Goal: Task Accomplishment & Management: Manage account settings

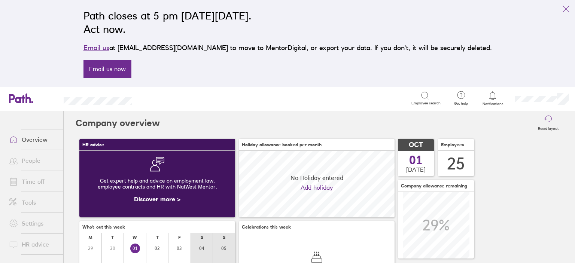
scroll to position [66, 156]
click at [564, 6] on icon "link" at bounding box center [566, 8] width 9 height 9
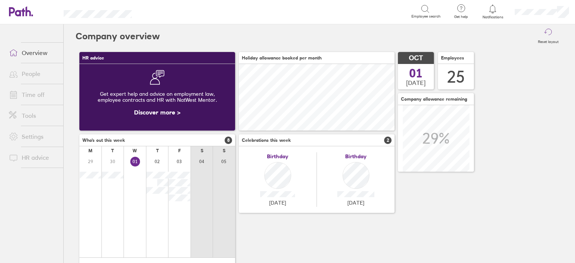
click at [28, 92] on link "Time off" at bounding box center [33, 94] width 60 height 15
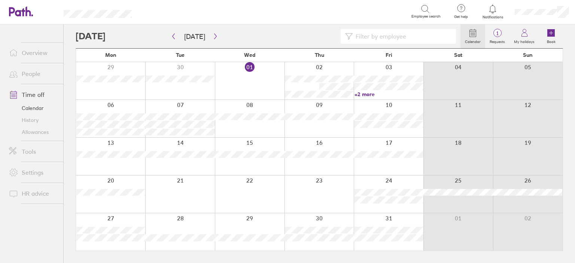
click at [37, 132] on link "Allowances" at bounding box center [33, 132] width 60 height 12
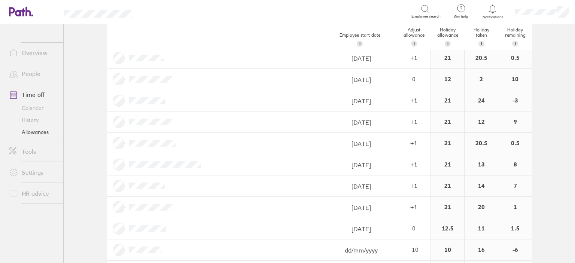
scroll to position [300, 0]
click at [443, 226] on div "12.5" at bounding box center [447, 227] width 33 height 21
click at [451, 227] on div "12.5" at bounding box center [447, 227] width 33 height 21
click at [419, 229] on div "0" at bounding box center [414, 227] width 33 height 7
click at [547, 223] on main "Holiday allowances [DATE] - [DATE] Last year Current year Next year Employee st…" at bounding box center [320, 143] width 512 height 239
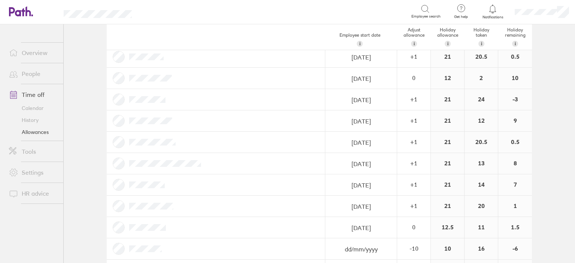
click at [34, 72] on link "People" at bounding box center [33, 73] width 60 height 15
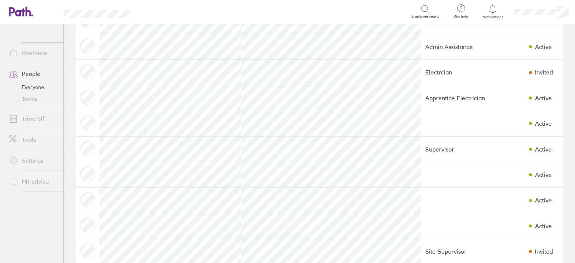
scroll to position [375, 0]
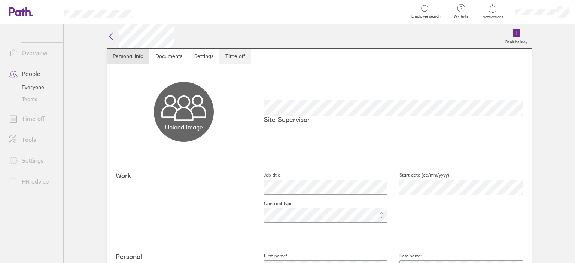
click at [232, 55] on link "Time off" at bounding box center [234, 56] width 31 height 15
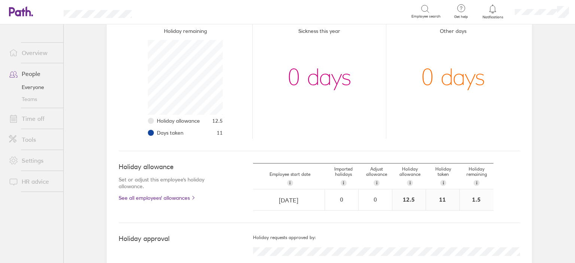
scroll to position [115, 0]
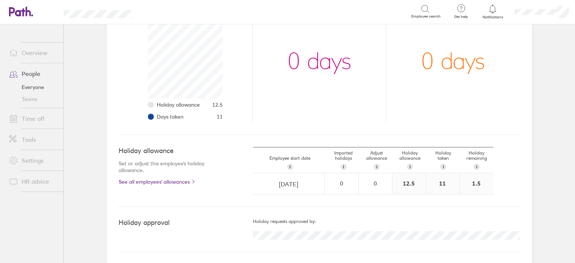
click at [404, 180] on div "12.5" at bounding box center [409, 183] width 33 height 21
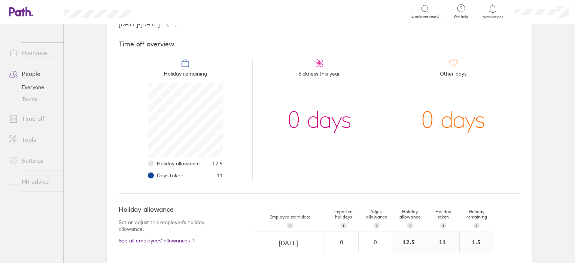
scroll to position [0, 0]
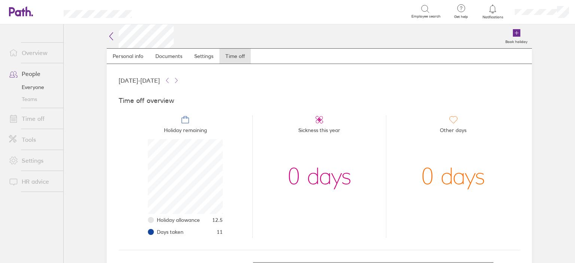
click at [33, 119] on link "Time off" at bounding box center [33, 118] width 60 height 15
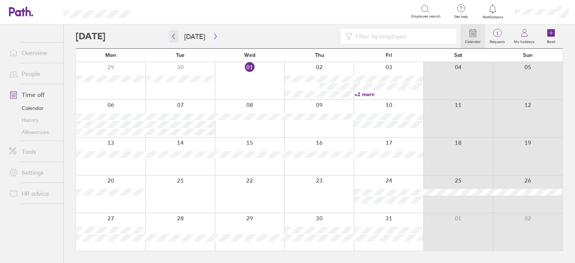
click at [172, 35] on icon "button" at bounding box center [174, 36] width 6 height 6
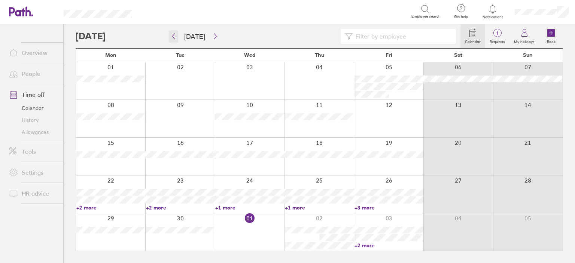
click at [172, 38] on icon "button" at bounding box center [174, 36] width 6 height 6
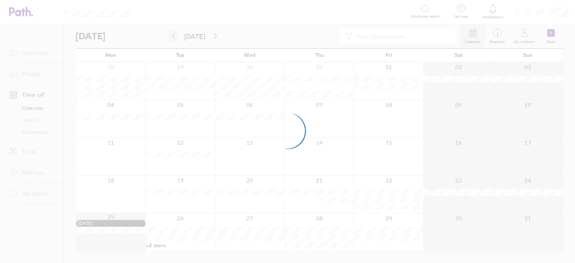
click at [172, 38] on div at bounding box center [287, 131] width 575 height 263
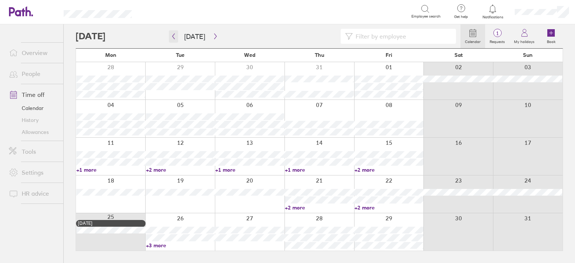
click at [175, 39] on button "button" at bounding box center [173, 36] width 9 height 12
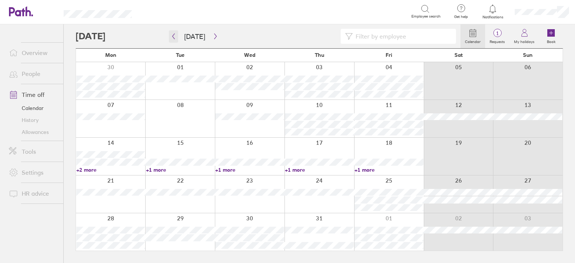
click at [174, 37] on icon "button" at bounding box center [174, 36] width 6 height 6
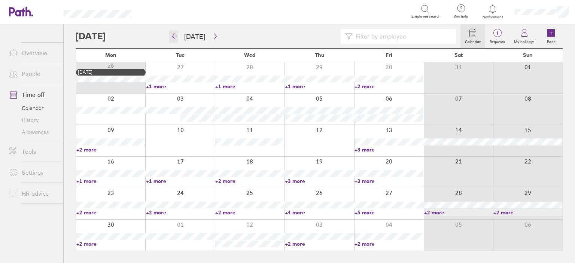
click at [173, 36] on icon "button" at bounding box center [174, 37] width 2 height 6
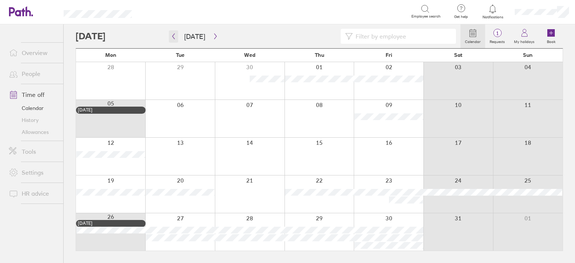
click at [173, 36] on icon "button" at bounding box center [174, 37] width 2 height 6
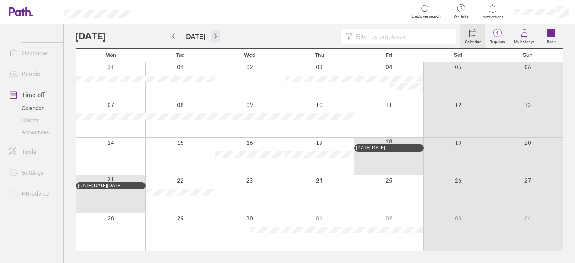
click at [214, 39] on icon "button" at bounding box center [216, 36] width 6 height 6
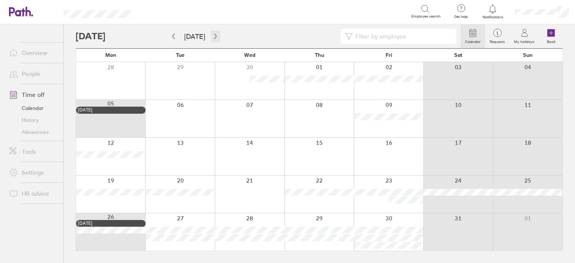
click at [214, 39] on icon "button" at bounding box center [216, 36] width 6 height 6
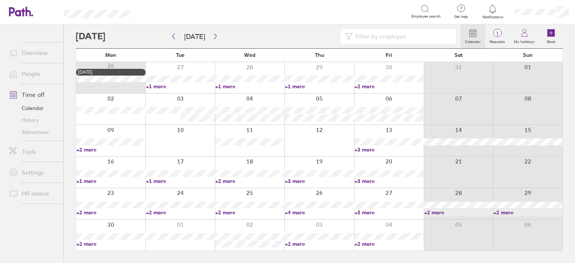
click at [379, 33] on input at bounding box center [402, 36] width 99 height 14
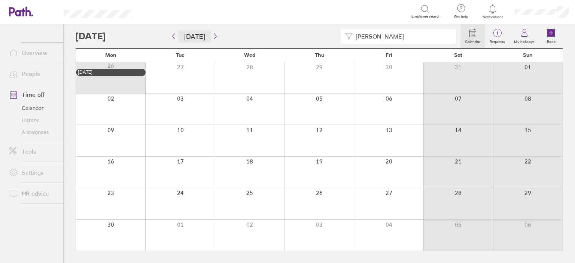
type input "[PERSON_NAME]"
click at [179, 37] on button "[DATE]" at bounding box center [194, 36] width 33 height 12
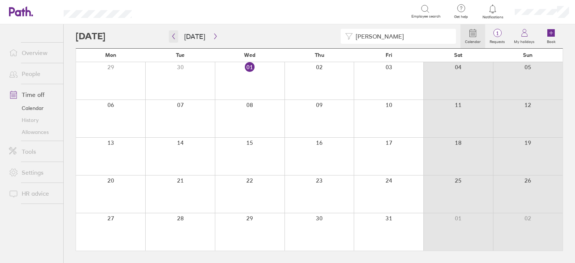
click at [169, 38] on button "button" at bounding box center [173, 36] width 9 height 12
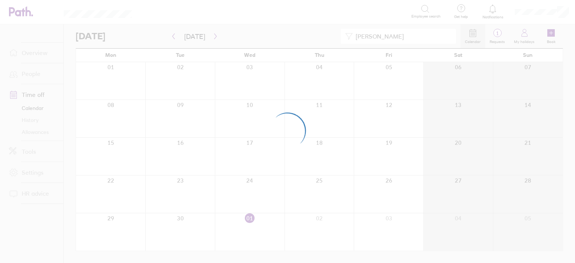
click at [174, 37] on div at bounding box center [287, 131] width 575 height 263
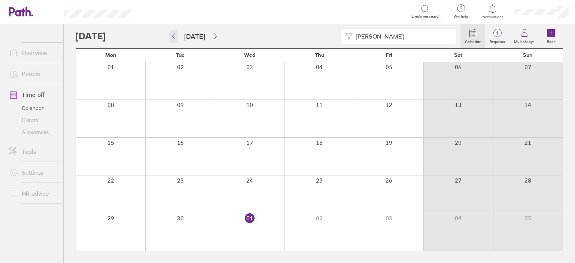
click at [174, 37] on icon "button" at bounding box center [174, 36] width 6 height 6
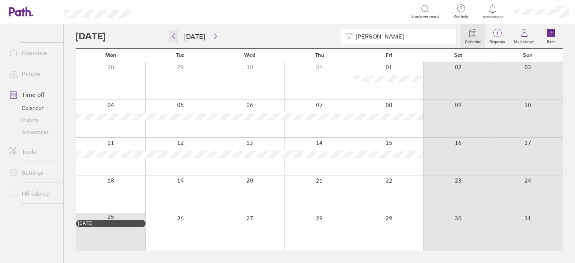
click at [174, 37] on icon "button" at bounding box center [174, 36] width 6 height 6
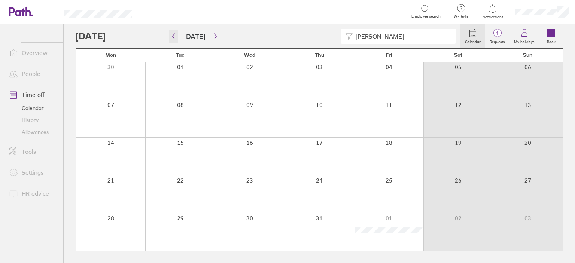
click at [174, 37] on icon "button" at bounding box center [174, 36] width 6 height 6
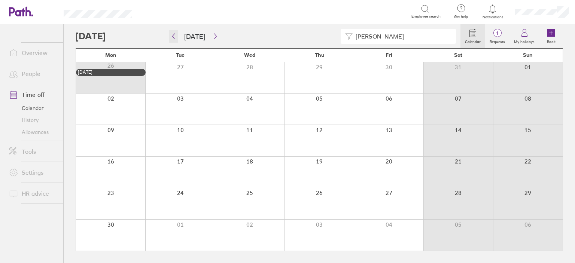
click at [174, 37] on icon "button" at bounding box center [174, 36] width 6 height 6
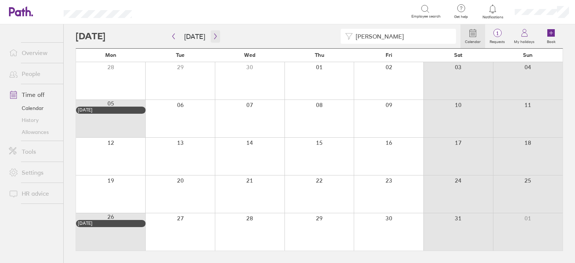
click at [216, 37] on button "button" at bounding box center [215, 36] width 9 height 12
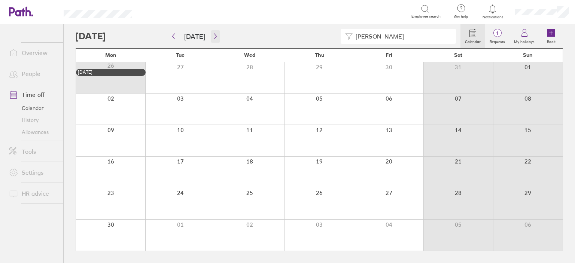
click at [216, 37] on button "button" at bounding box center [215, 36] width 9 height 12
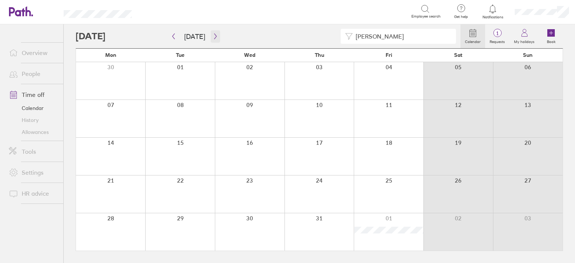
click at [216, 36] on icon "button" at bounding box center [216, 36] width 6 height 6
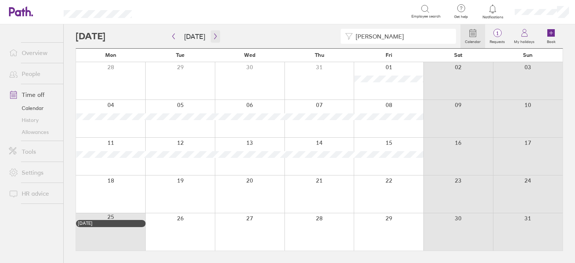
click at [211, 36] on button "button" at bounding box center [215, 36] width 9 height 12
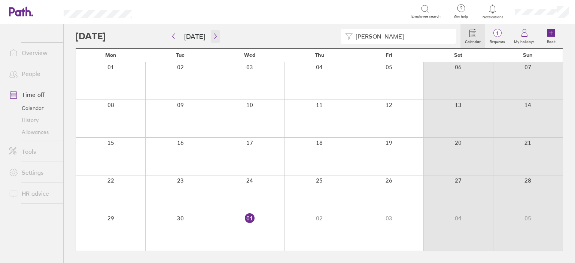
click at [213, 36] on icon "button" at bounding box center [216, 36] width 6 height 6
